Goal: Find specific page/section: Find specific page/section

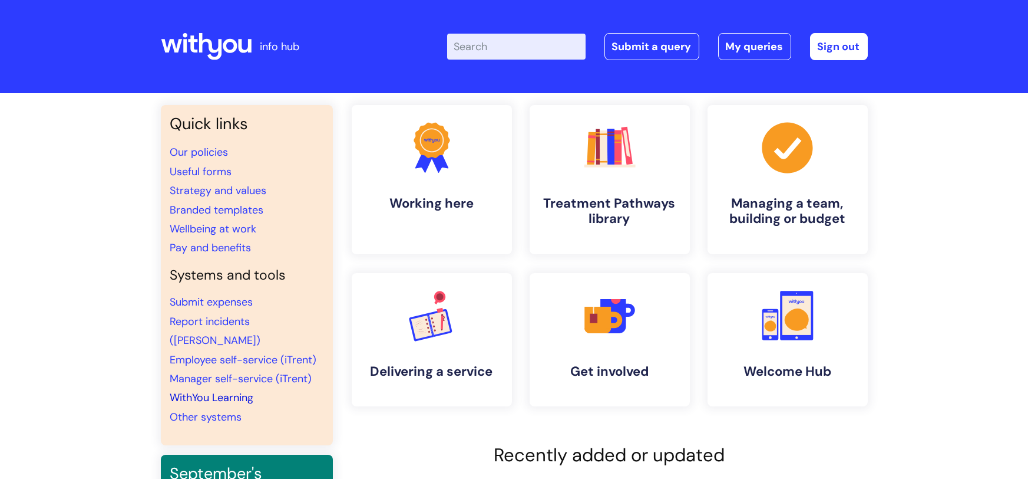
click at [216, 390] on link "WithYou Learning" at bounding box center [212, 397] width 84 height 14
click at [220, 390] on link "WithYou Learning" at bounding box center [212, 397] width 84 height 14
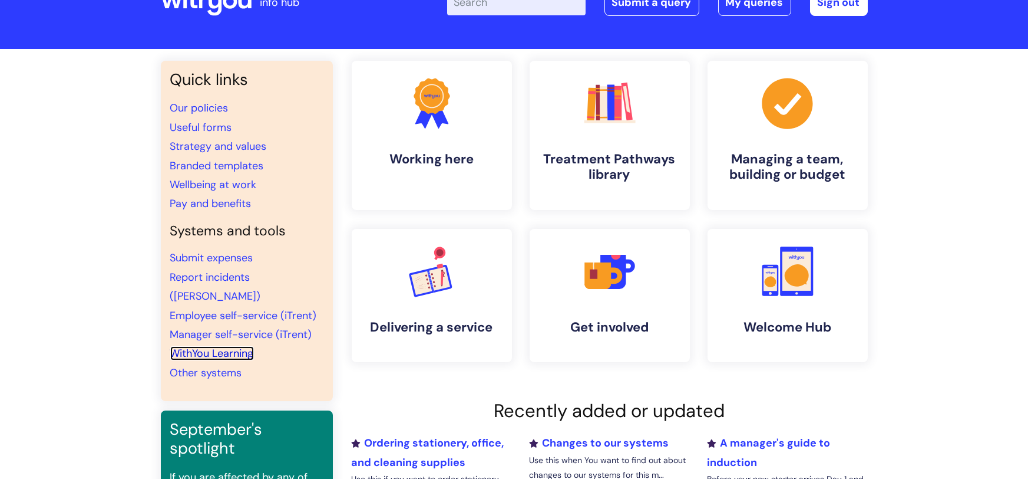
scroll to position [40, 0]
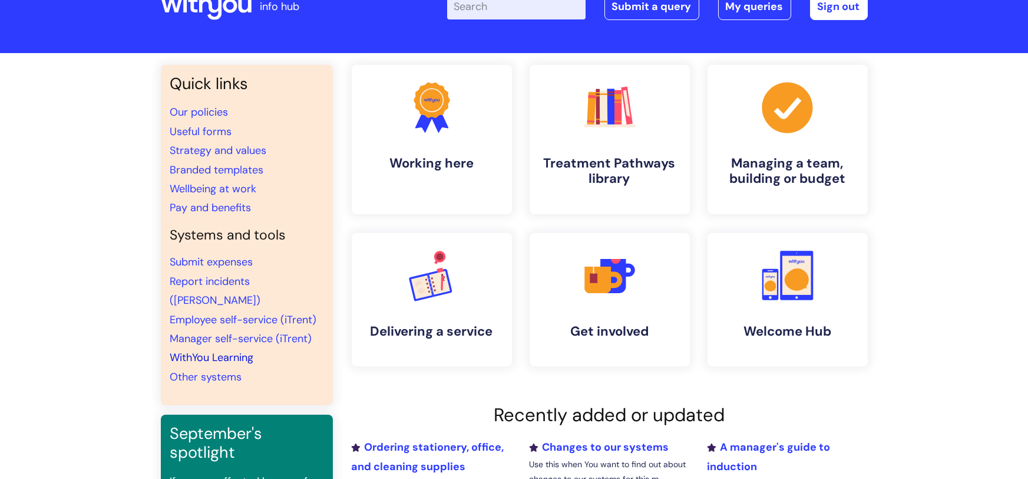
click at [230, 350] on link "WithYou Learning" at bounding box center [212, 357] width 84 height 14
click at [207, 111] on link "Our policies" at bounding box center [199, 112] width 58 height 14
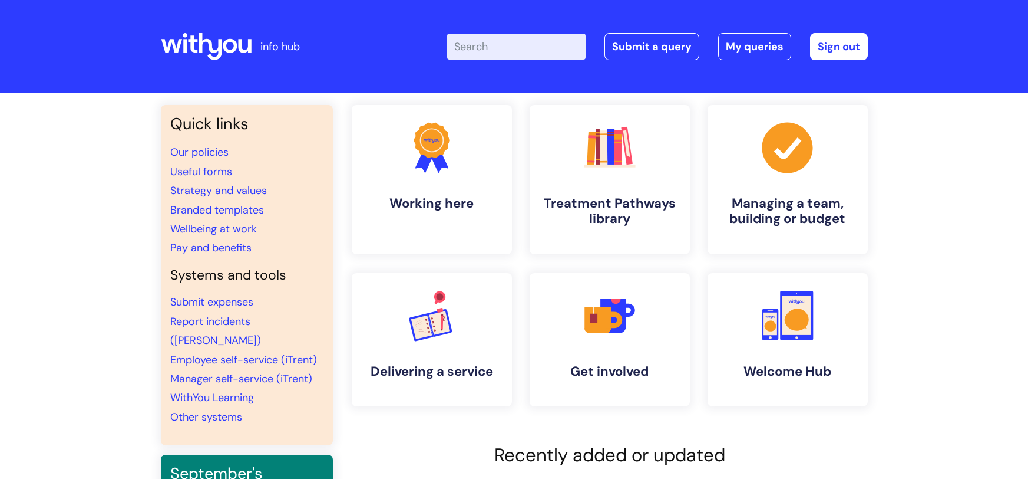
scroll to position [40, 0]
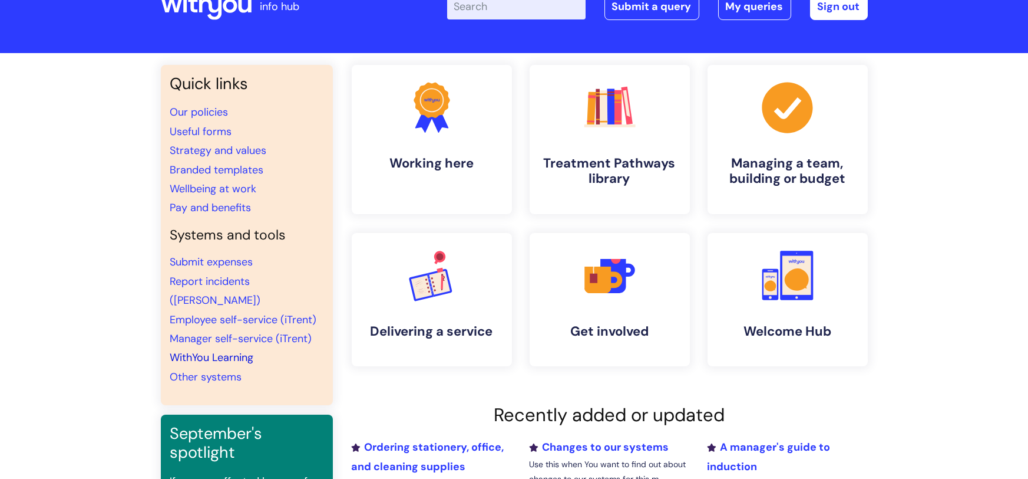
click at [230, 350] on link "WithYou Learning" at bounding box center [212, 357] width 84 height 14
click at [199, 312] on link "Employee self-service (iTrent)" at bounding box center [243, 319] width 147 height 14
